Goal: Information Seeking & Learning: Learn about a topic

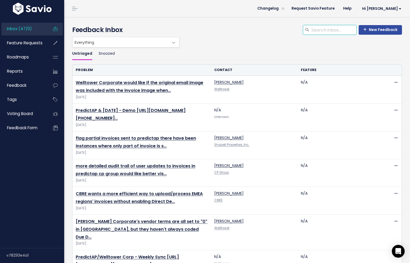
click at [339, 30] on input "search" at bounding box center [334, 30] width 46 height 10
type input "e-invoicing"
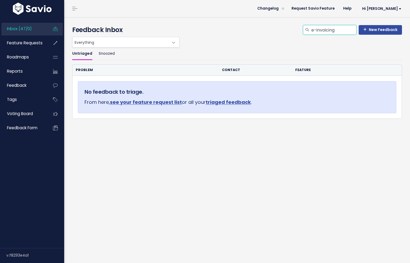
click at [346, 29] on input "e-invoicing" at bounding box center [334, 30] width 46 height 10
type input "pagero"
click at [36, 44] on span "Feature Requests" at bounding box center [25, 43] width 36 height 6
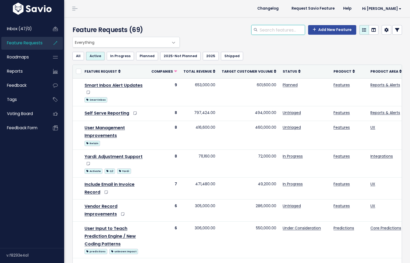
click at [262, 31] on input "search" at bounding box center [282, 30] width 46 height 10
type input "e-invoice"
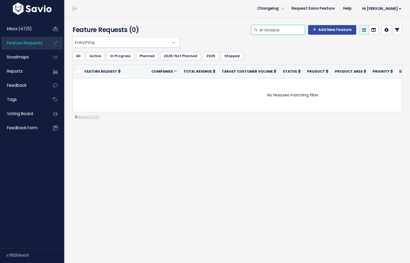
click at [276, 30] on input "e-invoice" at bounding box center [282, 30] width 46 height 10
type input "pagero"
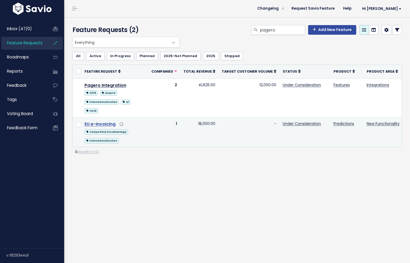
click at [105, 121] on link "EU e-Invoicing" at bounding box center [100, 124] width 31 height 6
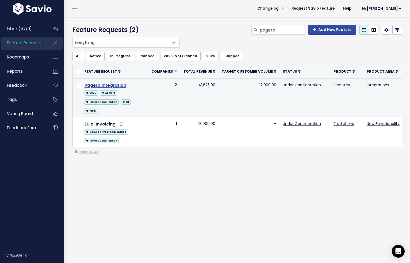
click at [108, 87] on link "Pagero Integration" at bounding box center [106, 85] width 42 height 6
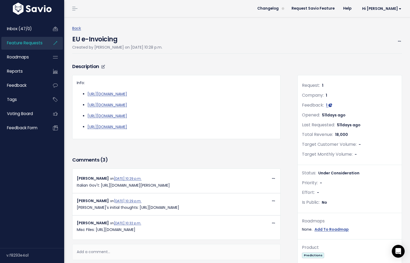
click at [229, 66] on h3 "Description" at bounding box center [176, 66] width 208 height 7
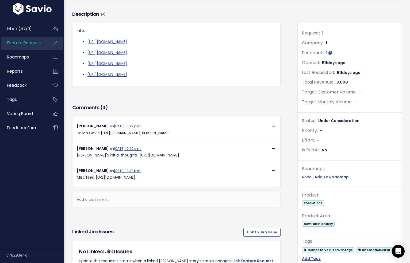
scroll to position [11, 0]
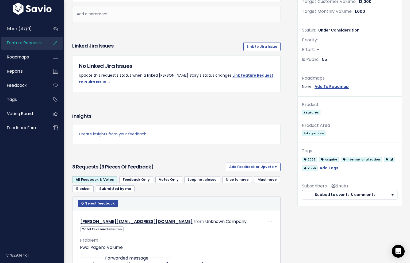
scroll to position [142, 0]
